Goal: Communication & Community: Answer question/provide support

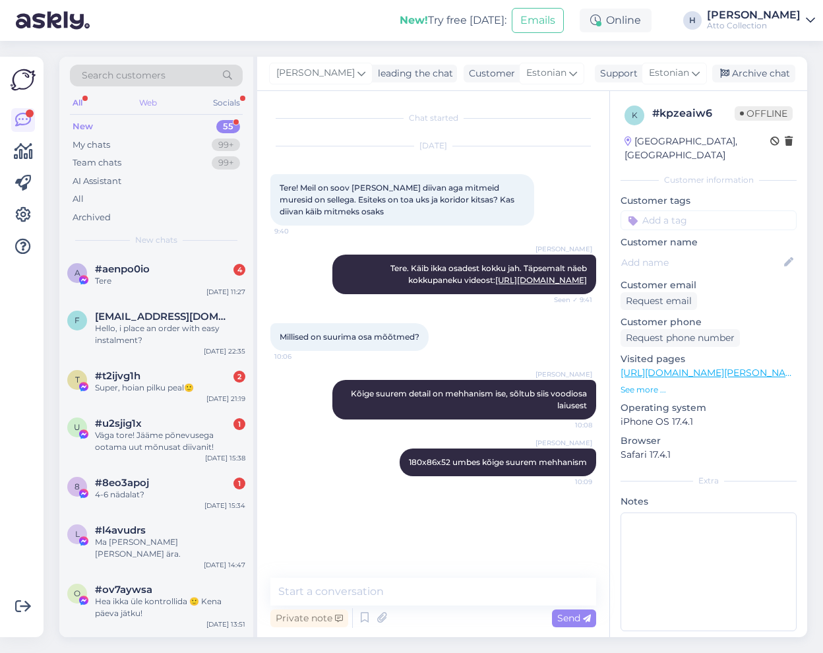
click at [144, 103] on div "Web" at bounding box center [147, 102] width 23 height 17
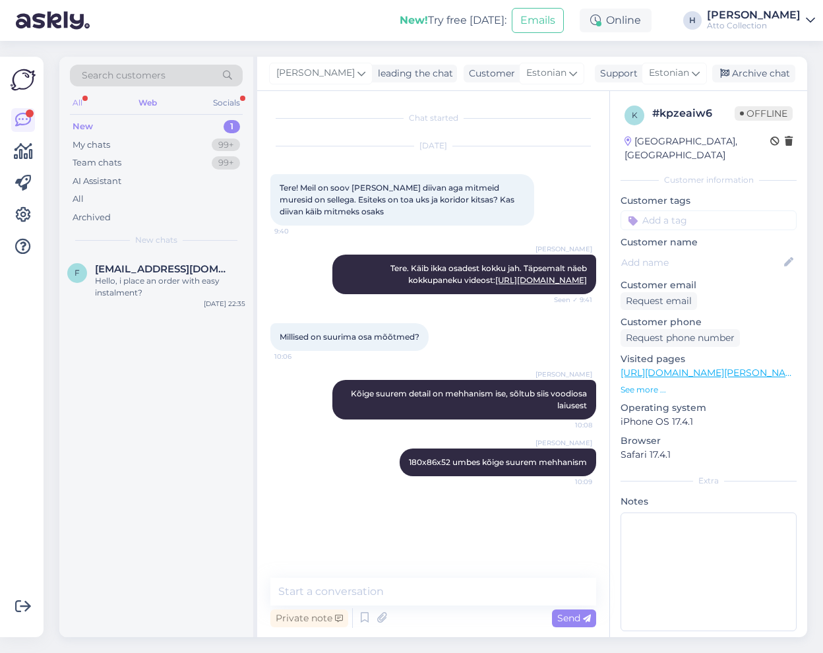
click at [76, 103] on div "All" at bounding box center [77, 102] width 15 height 17
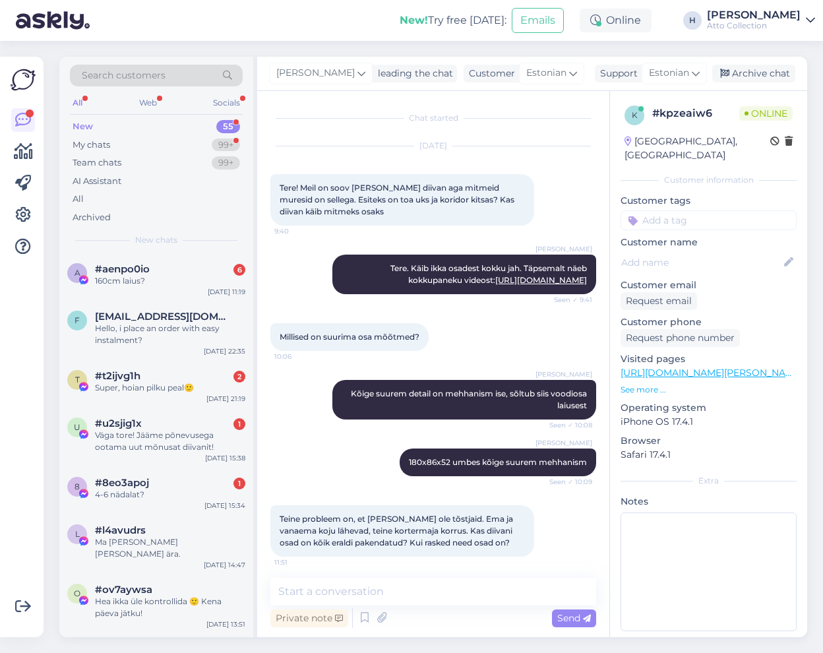
scroll to position [5, 0]
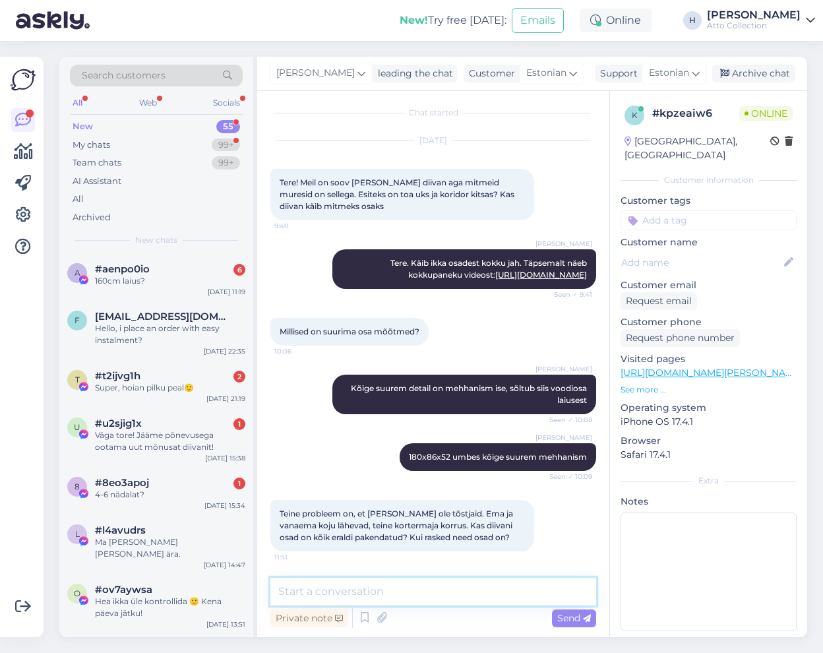
click at [431, 587] on textarea at bounding box center [433, 592] width 326 height 28
type textarea "Kõik [PERSON_NAME] mehhanismi on väiksed ja kerged"
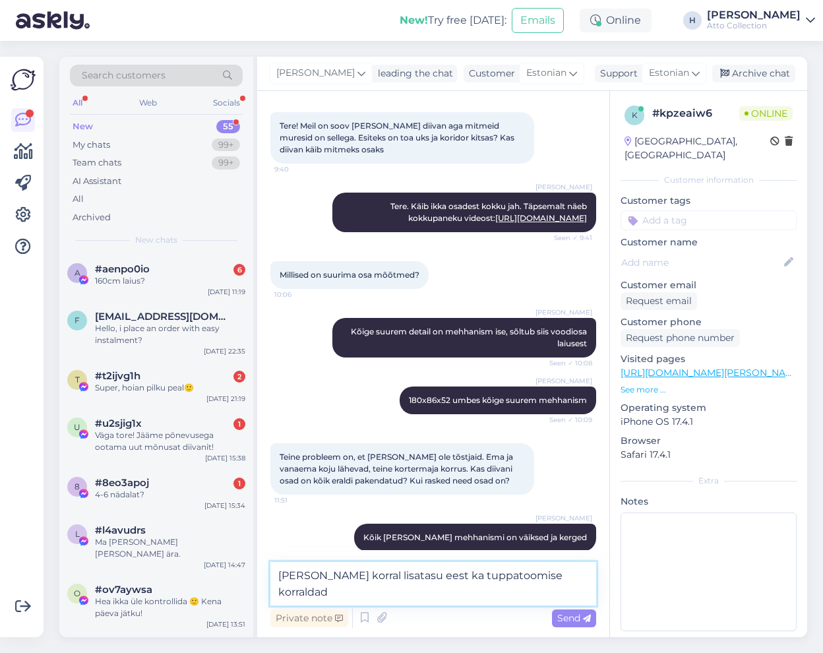
type textarea "[PERSON_NAME] korral lisatasu eest ka tuppatoomise korraldada"
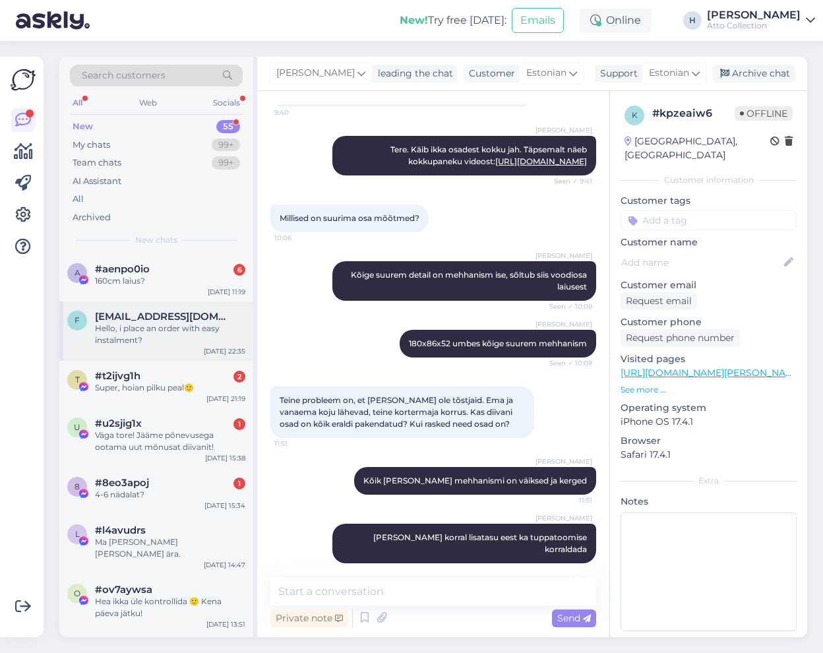
click at [114, 323] on div "Hello, i place an order with easy instalment?" at bounding box center [170, 334] width 150 height 24
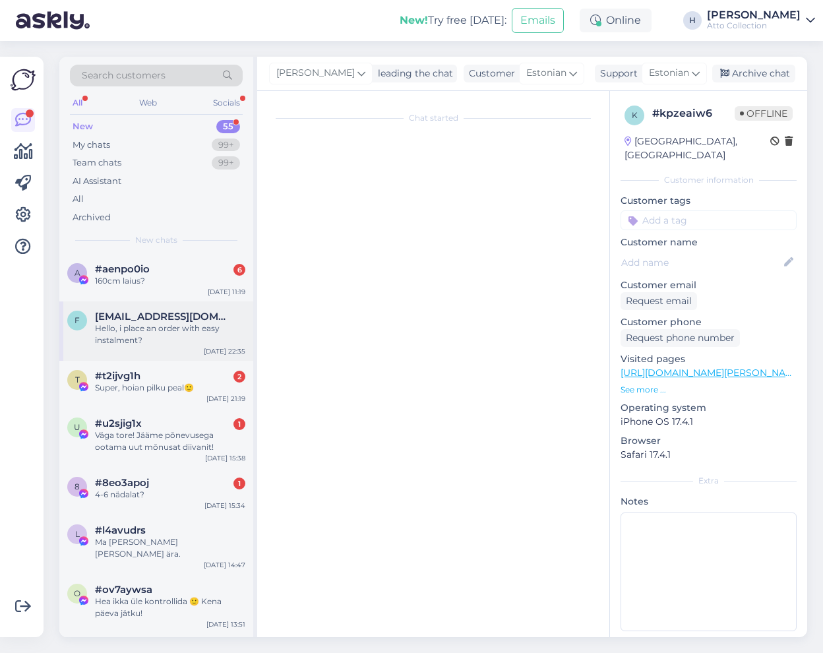
scroll to position [0, 0]
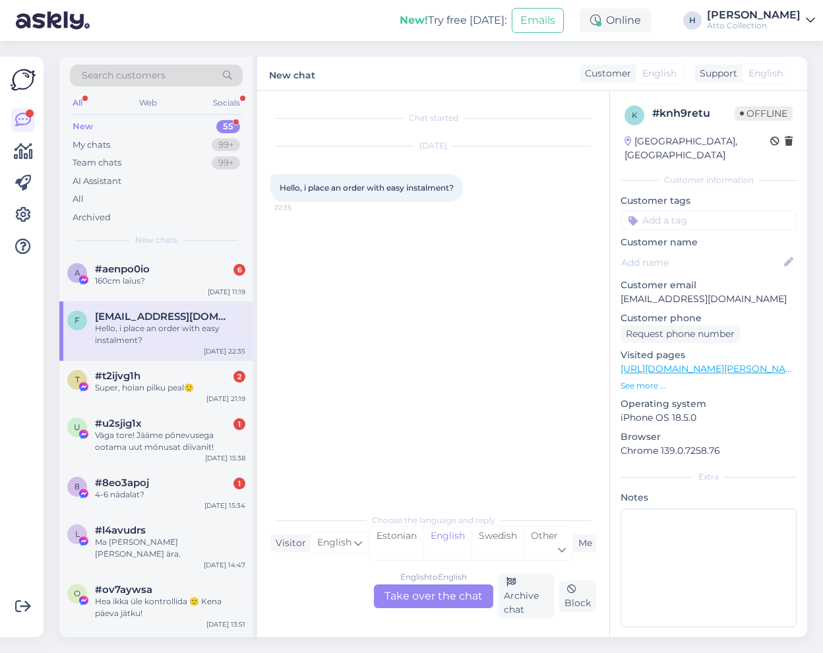
drag, startPoint x: 305, startPoint y: 182, endPoint x: 535, endPoint y: 193, distance: 231.0
click at [535, 193] on div "[DATE] Hello, i place an order with easy instalment? 22:35" at bounding box center [433, 174] width 326 height 84
click at [426, 599] on div "English to English Take over the chat" at bounding box center [433, 596] width 119 height 24
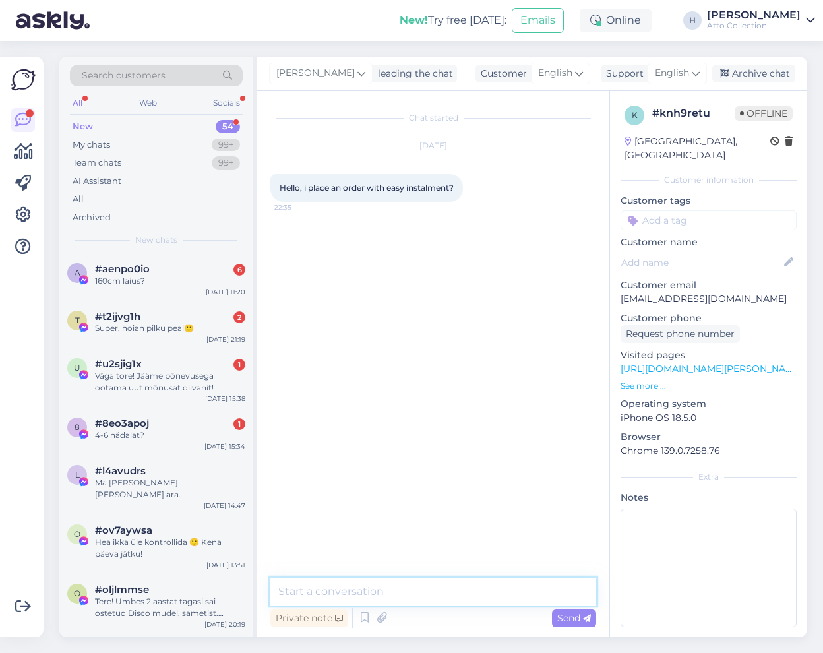
click at [367, 590] on textarea at bounding box center [433, 592] width 326 height 28
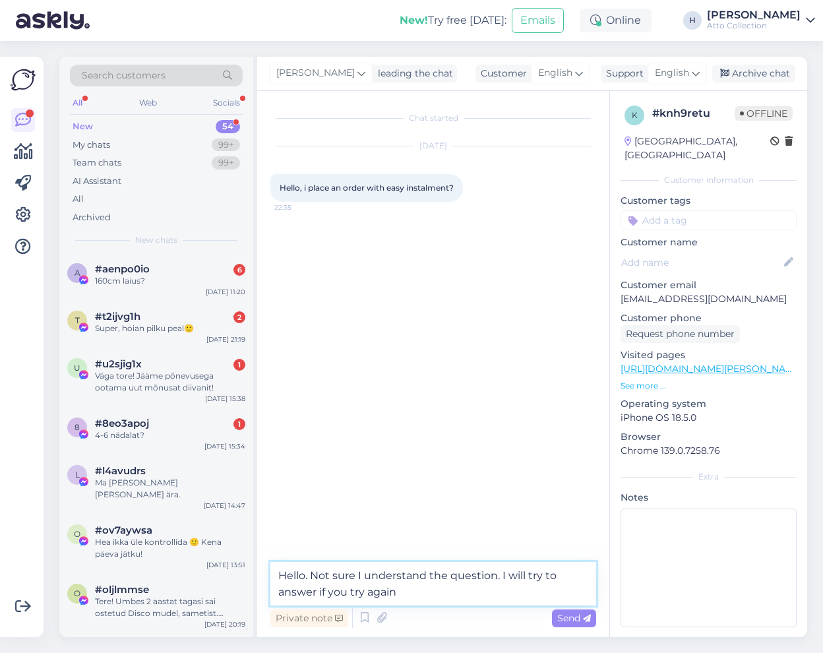
type textarea "Hello. Not sure I understand the question. I will try to answer if you try again"
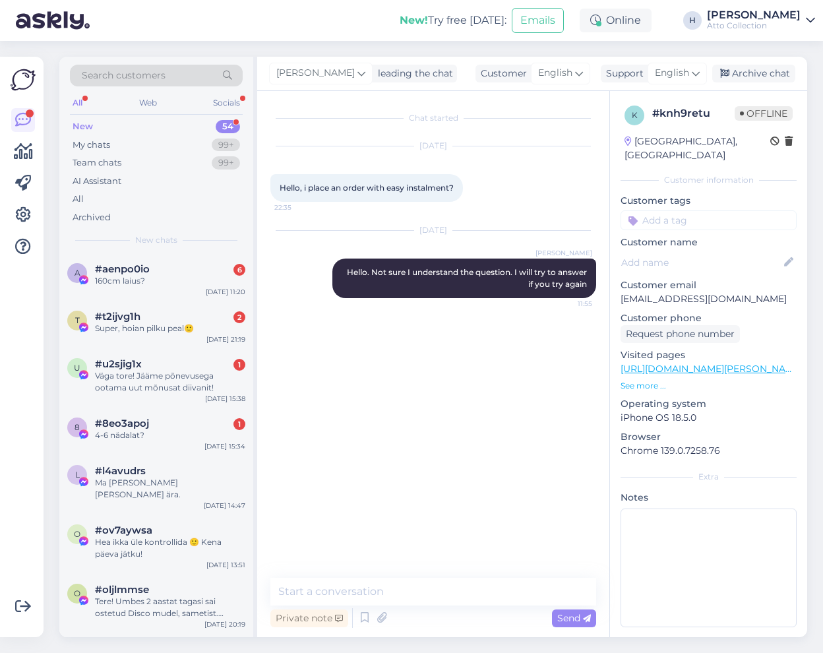
click at [78, 101] on div "All" at bounding box center [77, 102] width 15 height 17
